Goal: Information Seeking & Learning: Learn about a topic

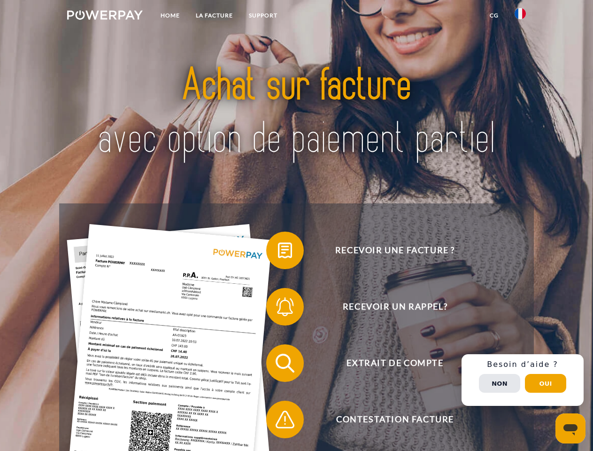
click at [105, 16] on img at bounding box center [105, 14] width 76 height 9
click at [520, 16] on img at bounding box center [520, 13] width 11 height 11
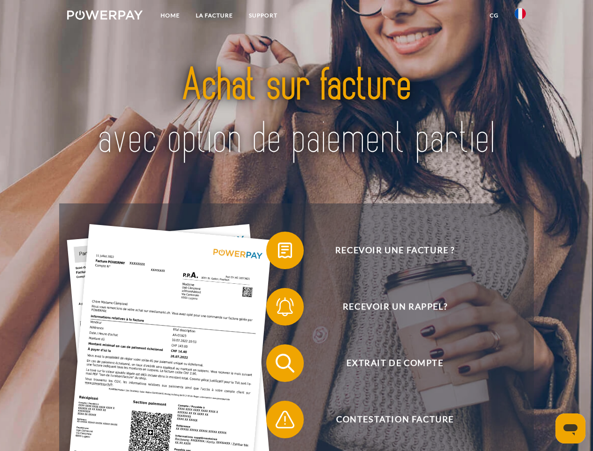
click at [494, 16] on link "CG" at bounding box center [494, 15] width 25 height 17
click at [278, 252] on span at bounding box center [271, 250] width 47 height 47
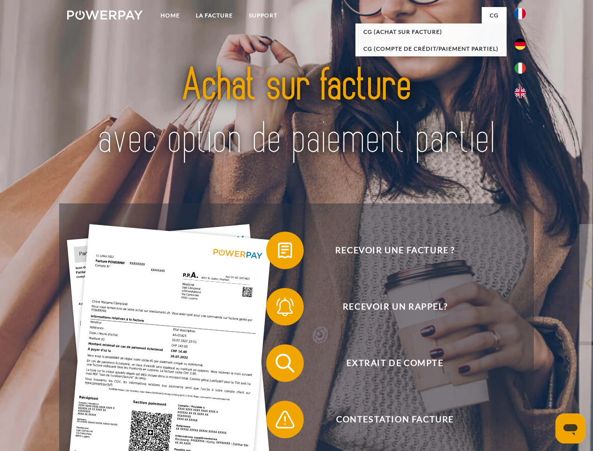
click at [278, 309] on div "Recevoir une facture ? Recevoir un rappel? Extrait de compte retour" at bounding box center [296, 391] width 474 height 376
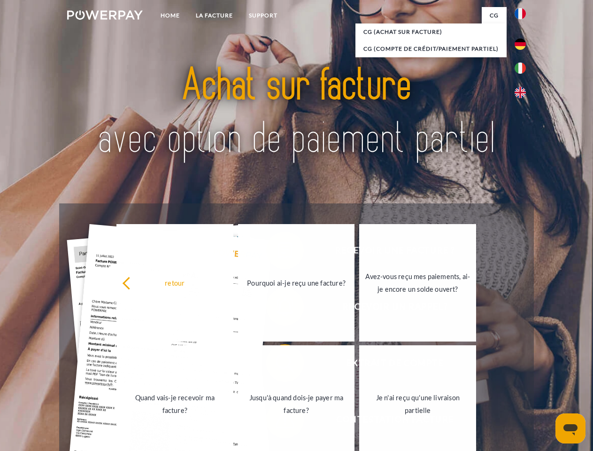
click at [278, 365] on link "Jusqu'à quand dois-je payer ma facture?" at bounding box center [296, 403] width 117 height 117
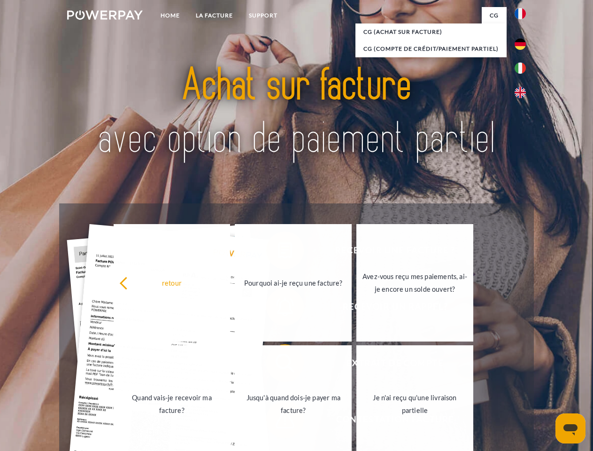
click at [357, 421] on link "Je n'ai reçu qu'une livraison partielle" at bounding box center [415, 403] width 117 height 117
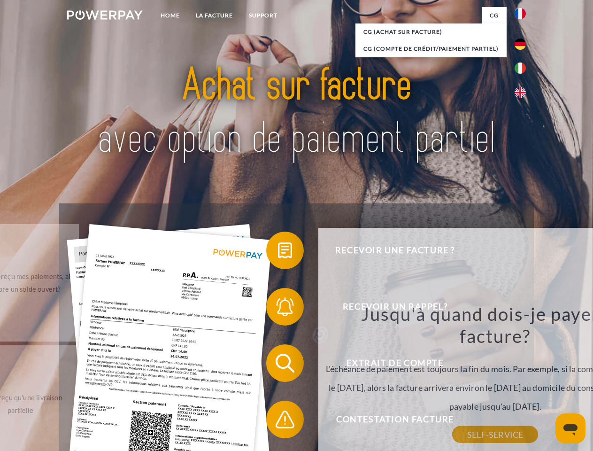
click at [523, 380] on div "Jusqu'à quand dois-je payer ma facture? L'échéance de paiement est toujours la …" at bounding box center [495, 368] width 343 height 132
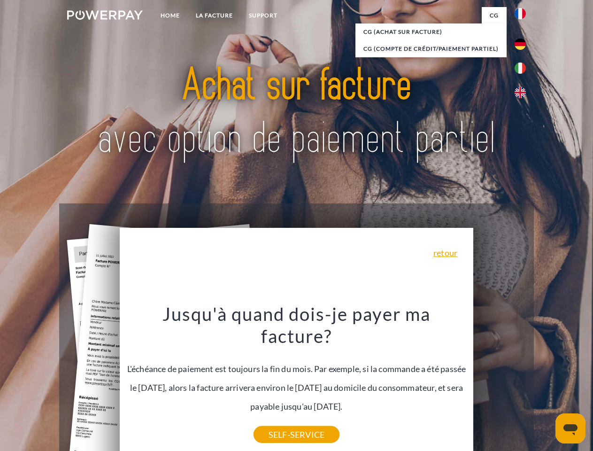
click at [500, 382] on span "Extrait de compte" at bounding box center [395, 363] width 230 height 38
click at [546, 383] on header "Home LA FACTURE Support" at bounding box center [296, 324] width 593 height 649
